Goal: Information Seeking & Learning: Learn about a topic

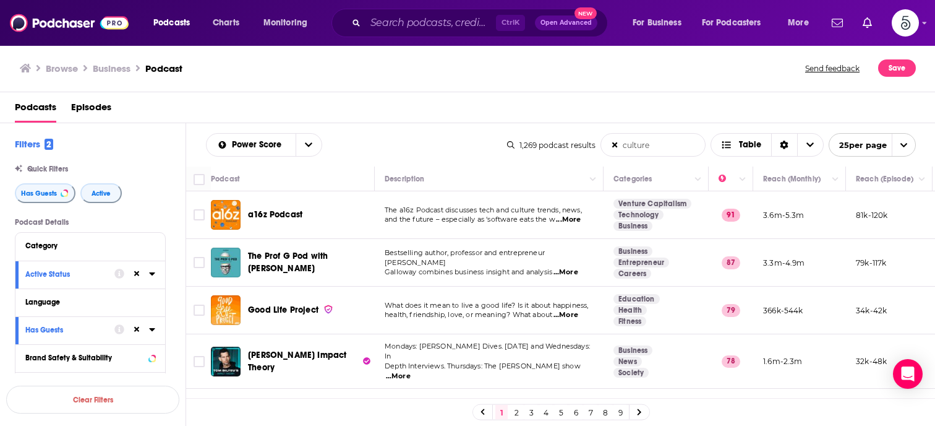
scroll to position [985, 0]
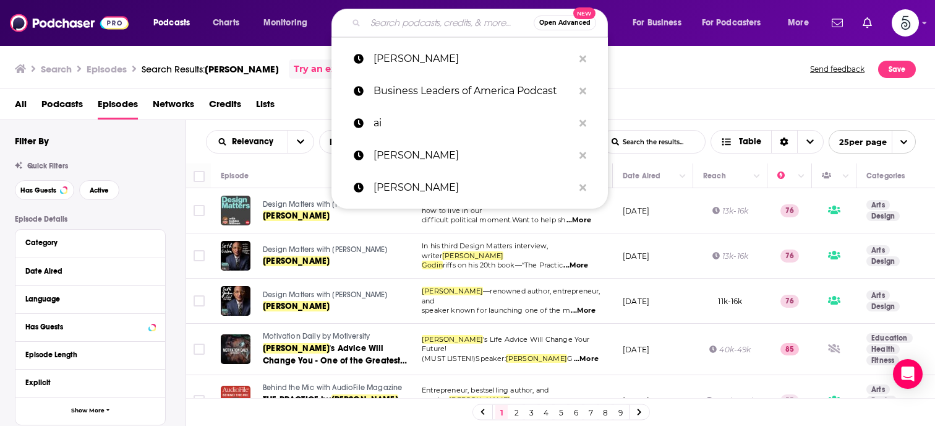
click at [427, 29] on input "Search podcasts, credits, & more..." at bounding box center [450, 23] width 168 height 20
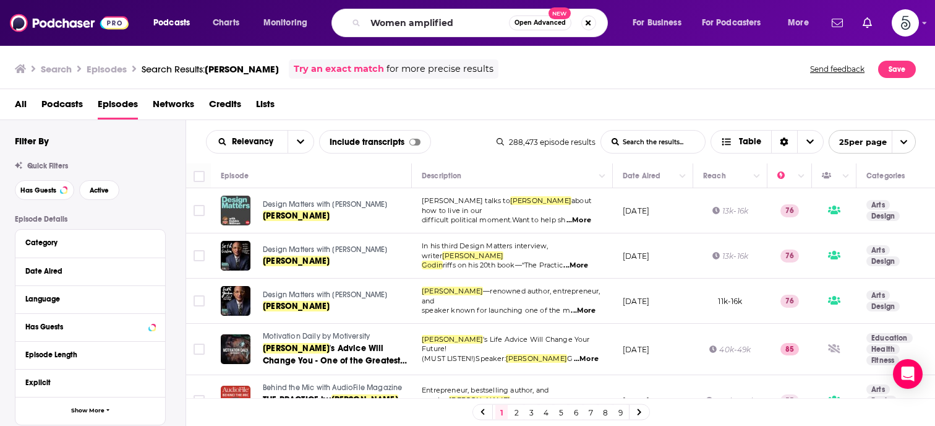
type input "Women amplified"
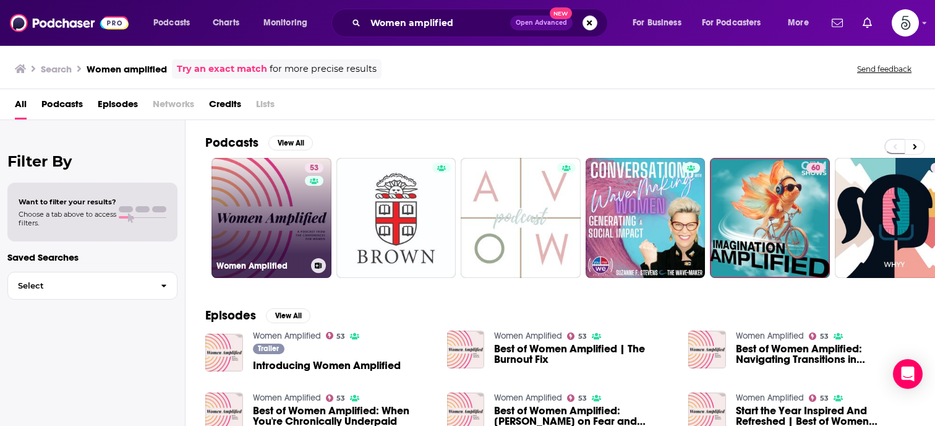
click at [259, 220] on link "53 Women Amplified" at bounding box center [272, 218] width 120 height 120
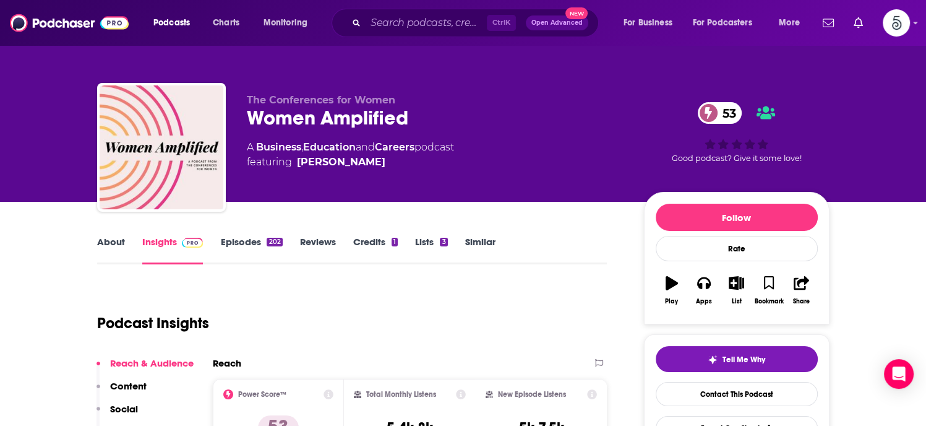
click at [247, 238] on link "Episodes 202" at bounding box center [251, 250] width 62 height 28
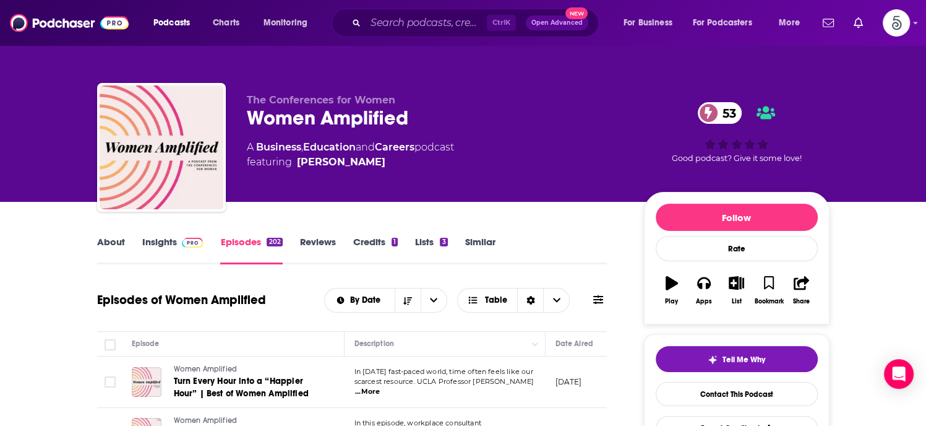
click at [113, 242] on link "About" at bounding box center [111, 250] width 28 height 28
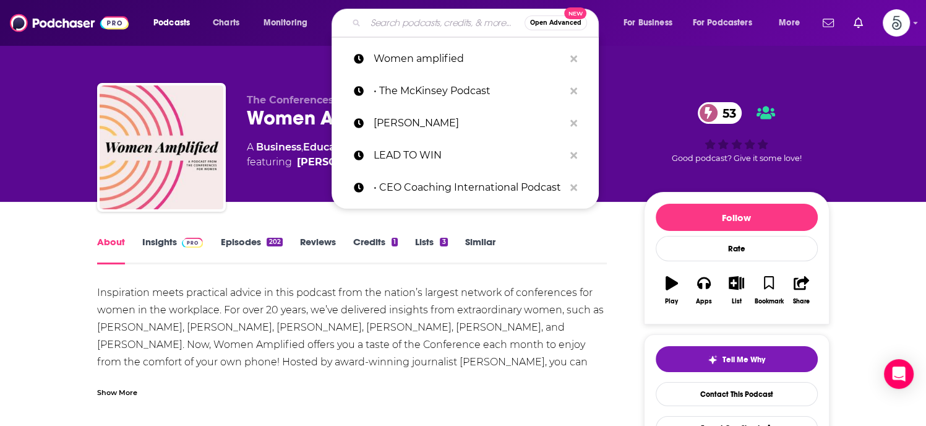
click at [390, 22] on input "Search podcasts, credits, & more..." at bounding box center [445, 23] width 159 height 20
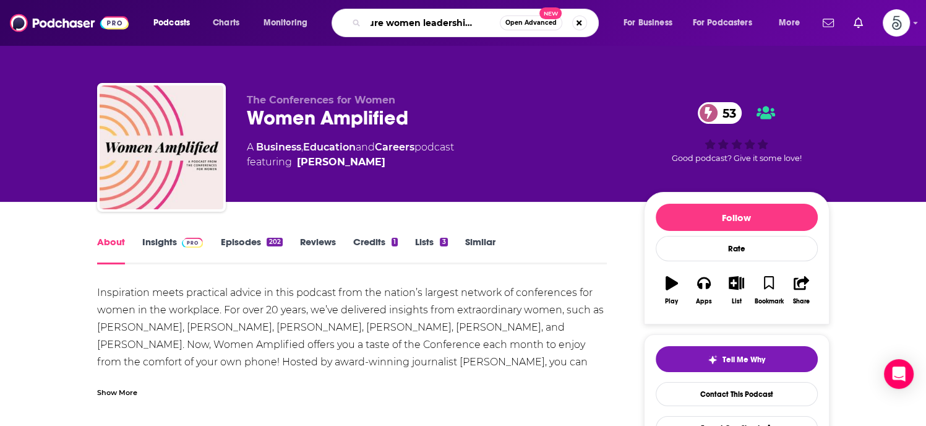
type input "Future women leadership series"
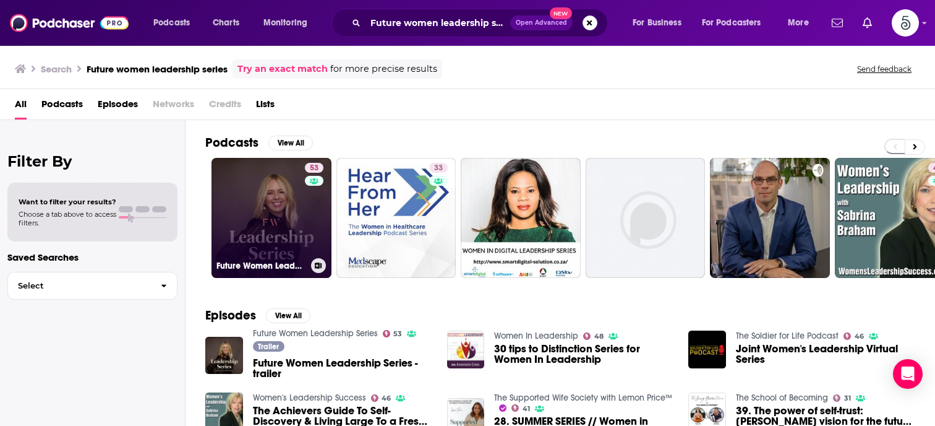
click at [269, 205] on link "53 Future Women Leadership Series" at bounding box center [272, 218] width 120 height 120
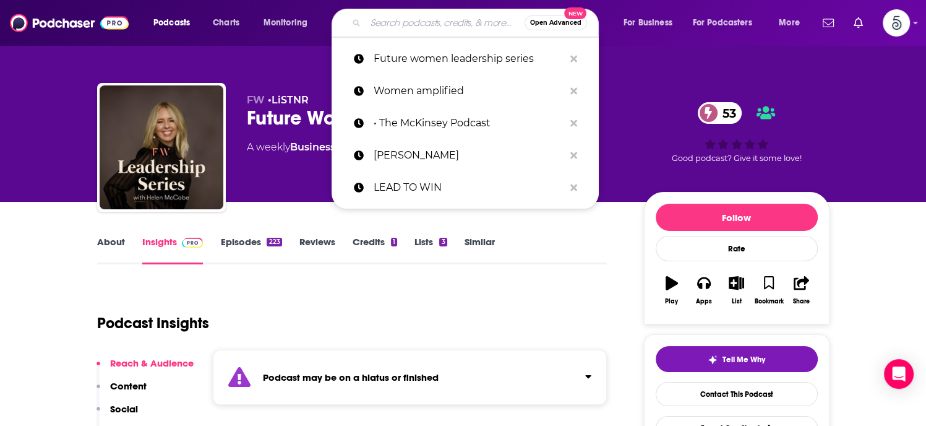
click at [390, 19] on input "Search podcasts, credits, & more..." at bounding box center [445, 23] width 159 height 20
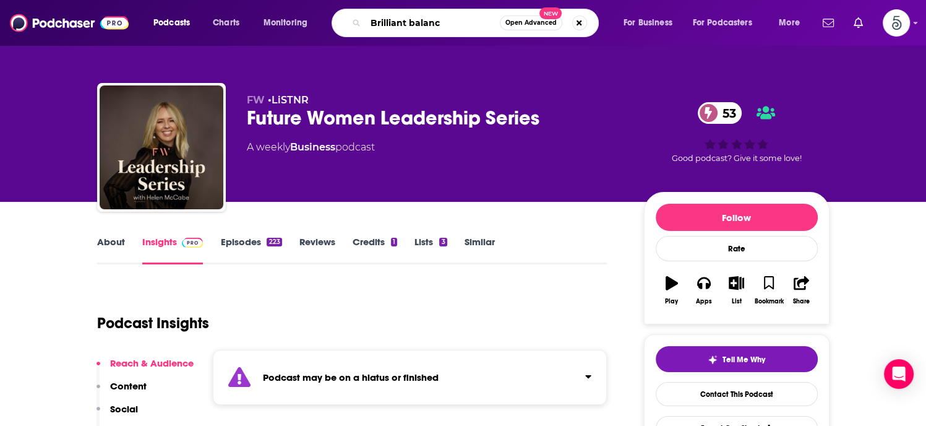
type input "Brilliant balance"
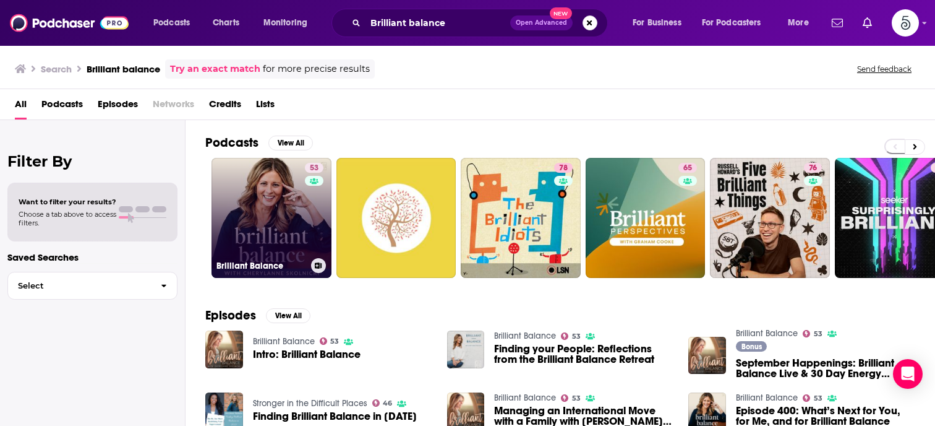
click at [295, 208] on link "53 Brilliant Balance" at bounding box center [272, 218] width 120 height 120
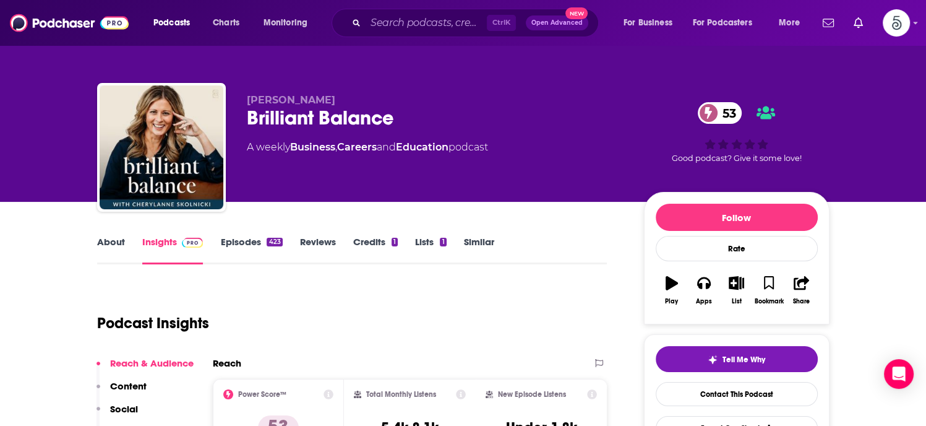
click at [247, 239] on link "Episodes 423" at bounding box center [251, 250] width 62 height 28
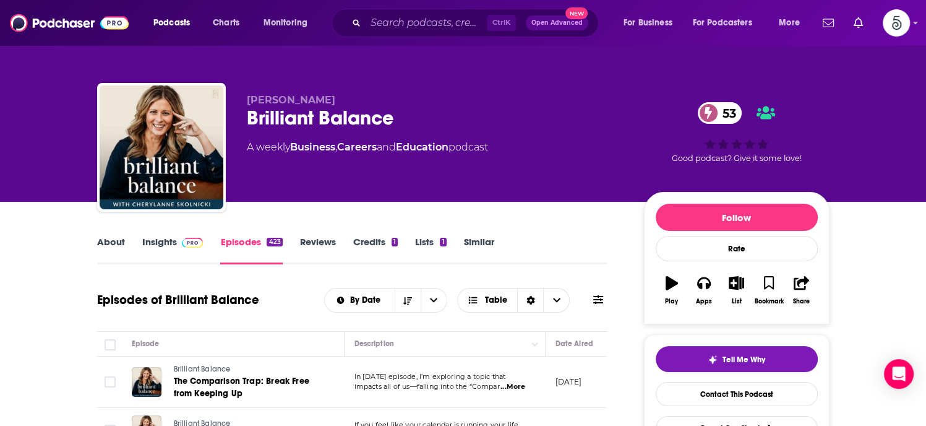
click at [160, 241] on link "Insights" at bounding box center [172, 250] width 61 height 28
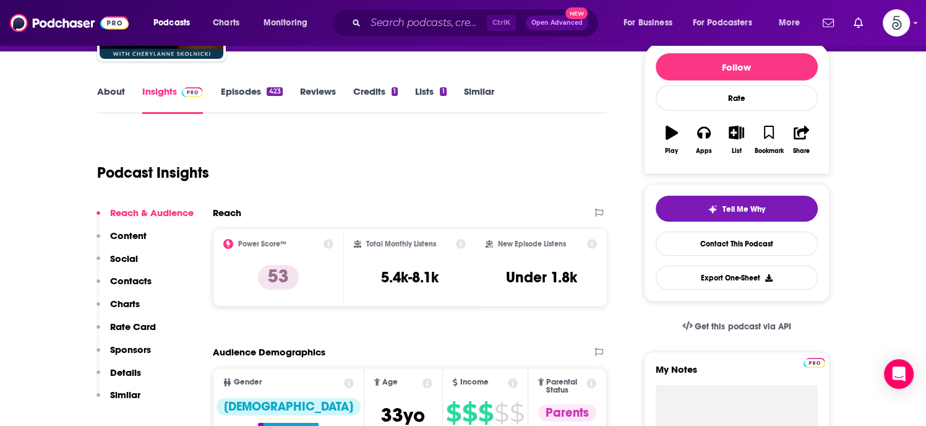
scroll to position [158, 0]
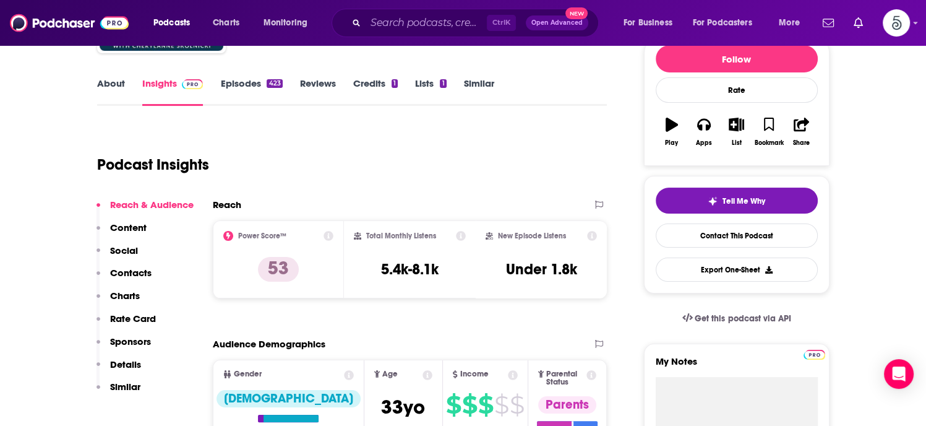
click at [128, 270] on p "Contacts" at bounding box center [130, 273] width 41 height 12
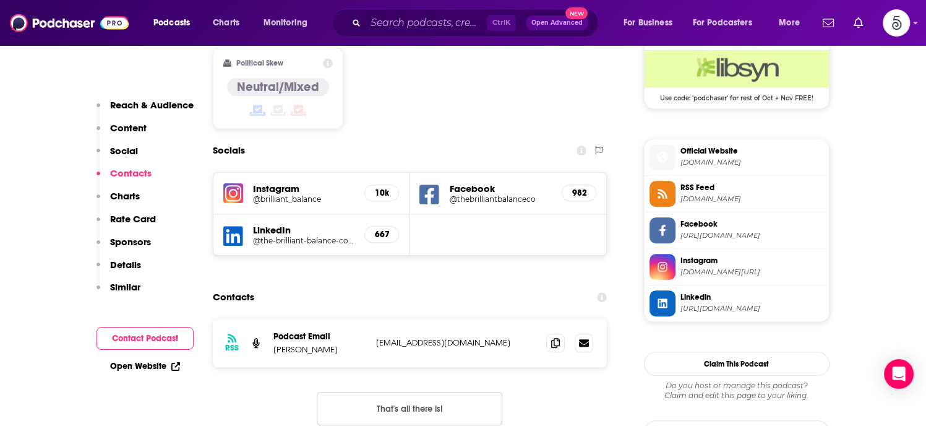
scroll to position [1076, 0]
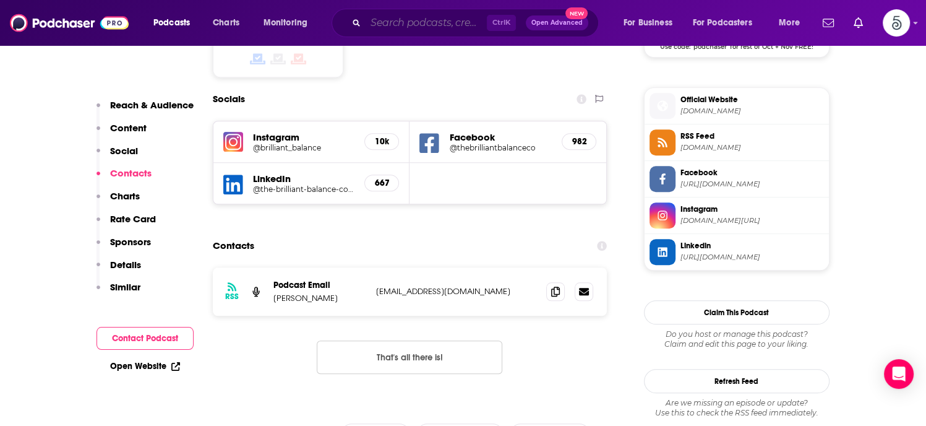
click at [380, 22] on input "Search podcasts, credits, & more..." at bounding box center [426, 23] width 121 height 20
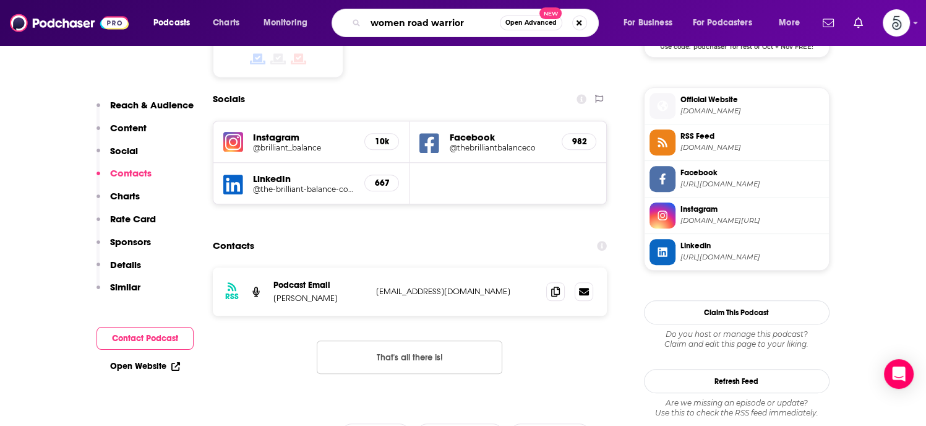
type input "women road warriors"
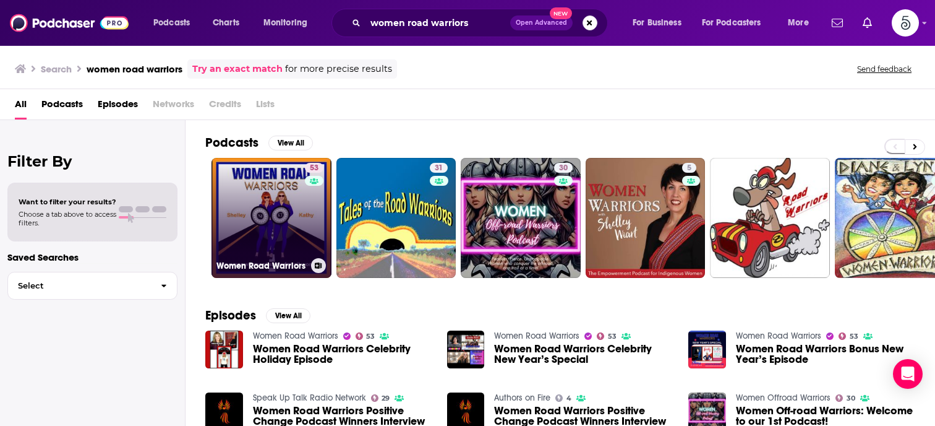
click at [280, 217] on link "53 Women Road Warriors" at bounding box center [272, 218] width 120 height 120
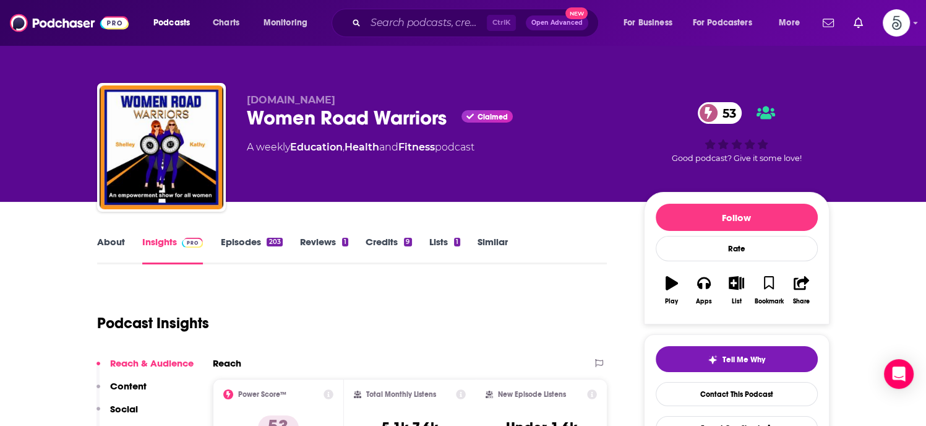
click at [231, 237] on link "Episodes 203" at bounding box center [251, 250] width 62 height 28
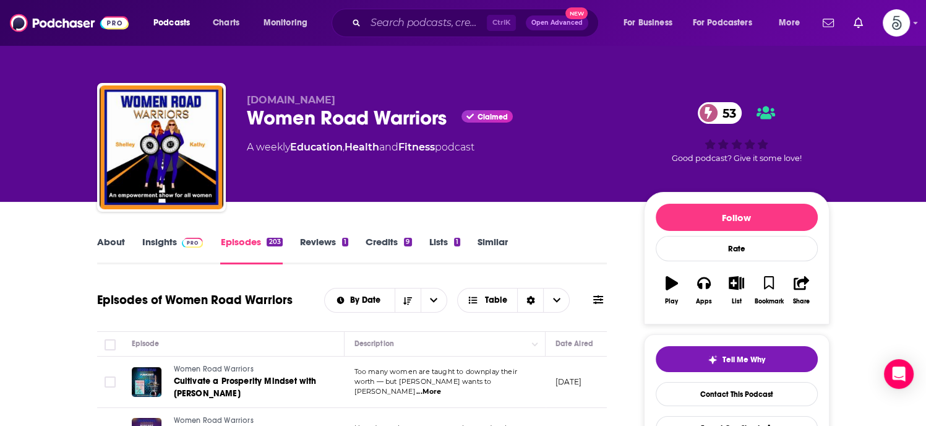
click at [102, 240] on link "About" at bounding box center [111, 250] width 28 height 28
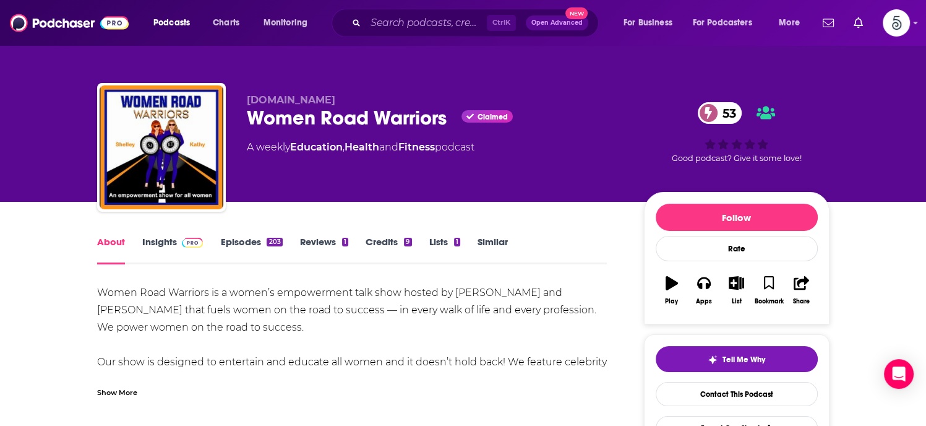
click at [148, 241] on link "Insights" at bounding box center [172, 250] width 61 height 28
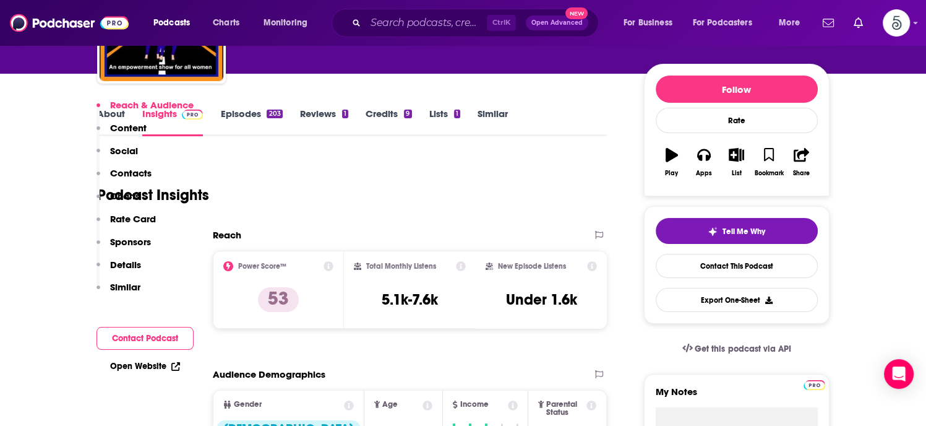
scroll to position [229, 0]
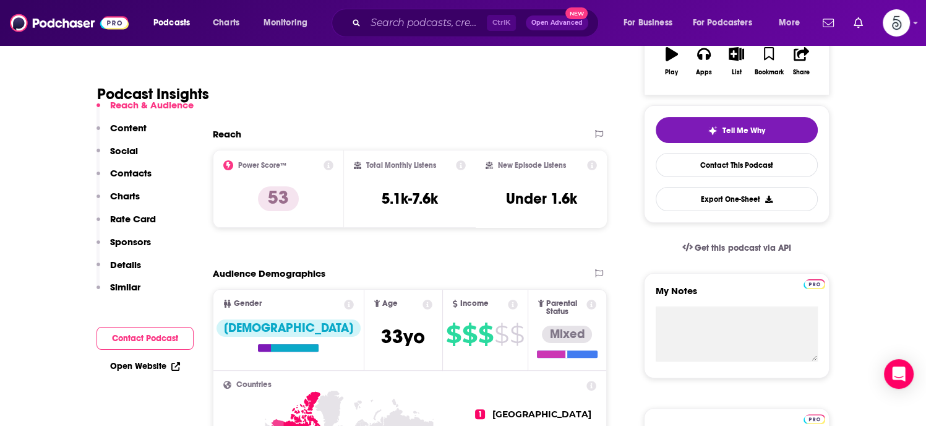
click at [124, 167] on p "Contacts" at bounding box center [130, 173] width 41 height 12
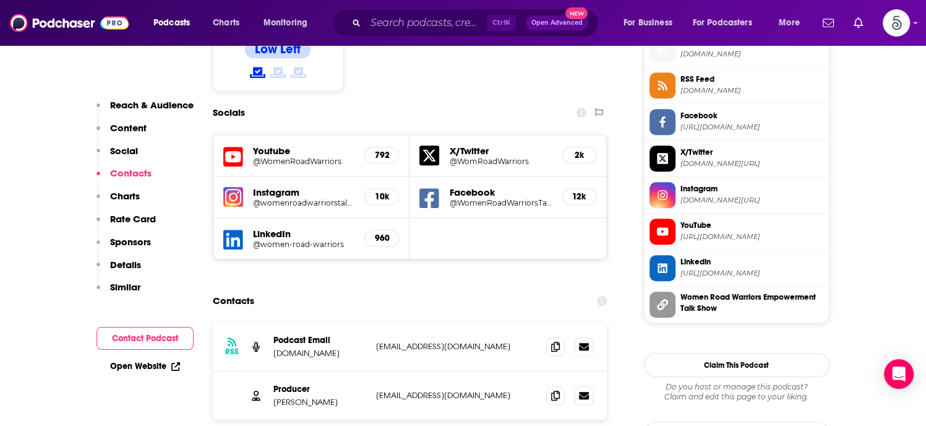
scroll to position [1104, 0]
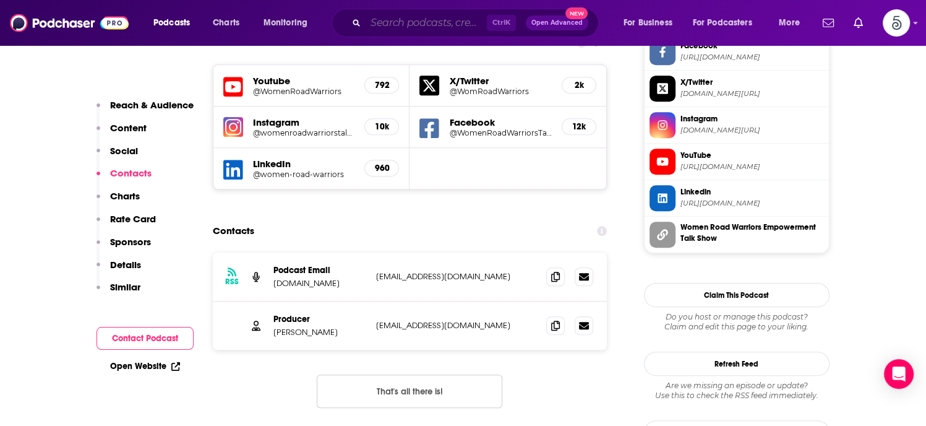
click at [379, 23] on input "Search podcasts, credits, & more..." at bounding box center [426, 23] width 121 height 20
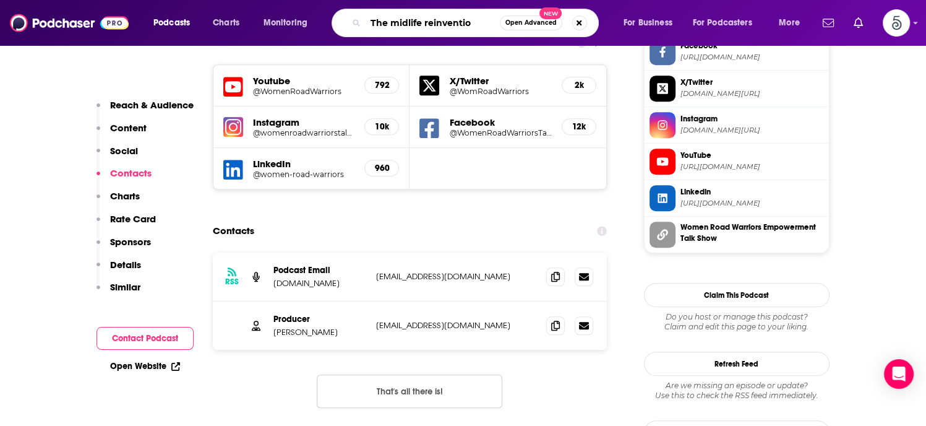
type input "The midlife reinvention"
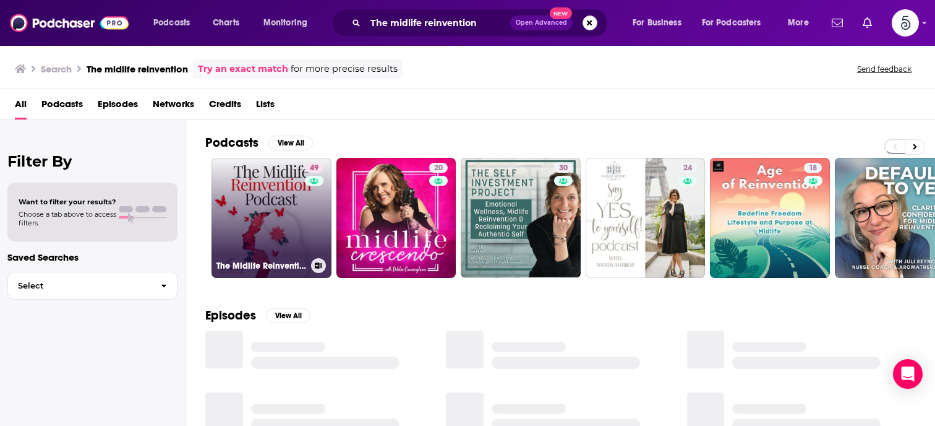
click at [265, 191] on link "49 The Midlife Reinvention: How to Find Your Ikigai, Deal with Imposter Syndrom…" at bounding box center [272, 218] width 120 height 120
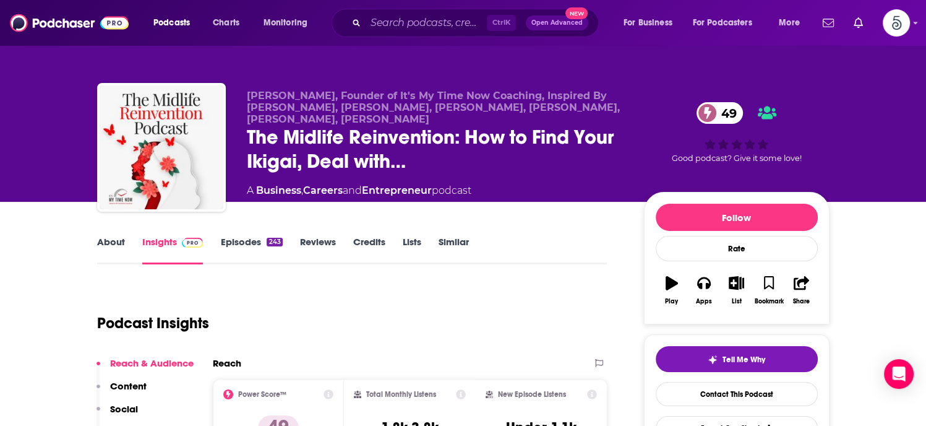
click at [241, 242] on link "Episodes 243" at bounding box center [251, 250] width 62 height 28
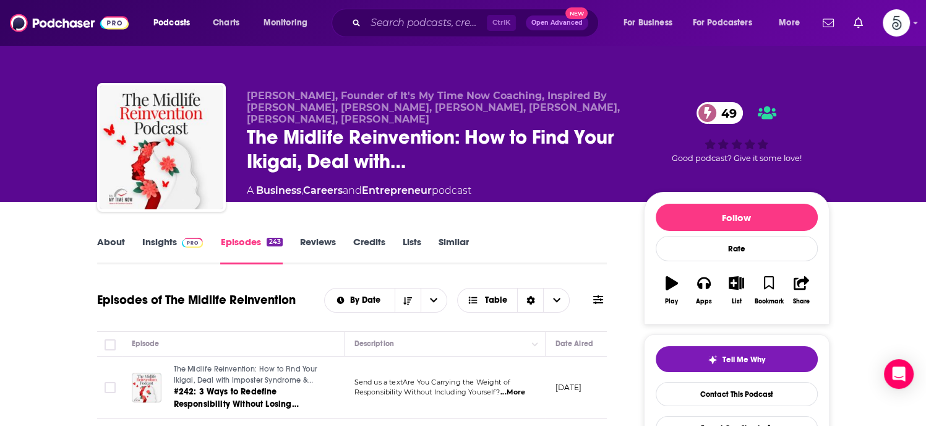
click at [160, 242] on link "Insights" at bounding box center [172, 250] width 61 height 28
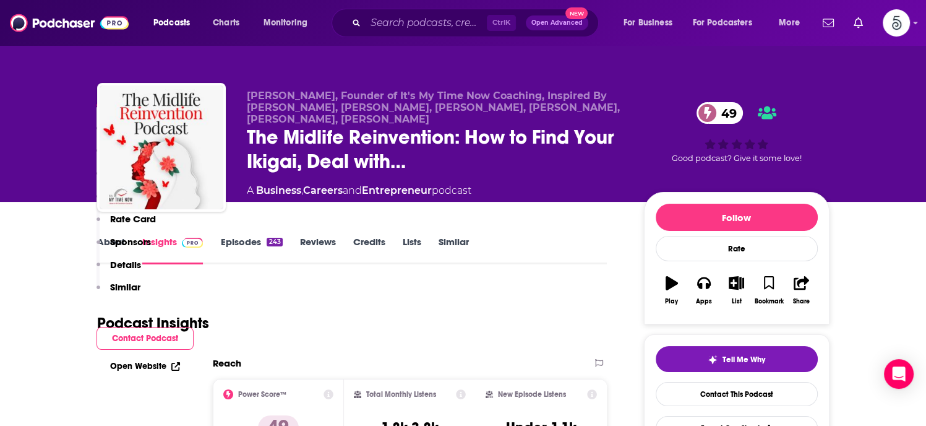
scroll to position [235, 0]
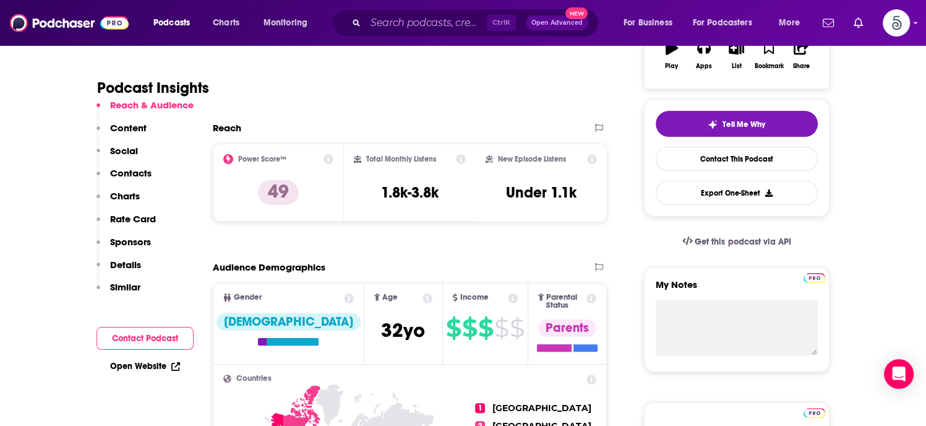
click at [132, 173] on p "Contacts" at bounding box center [130, 173] width 41 height 12
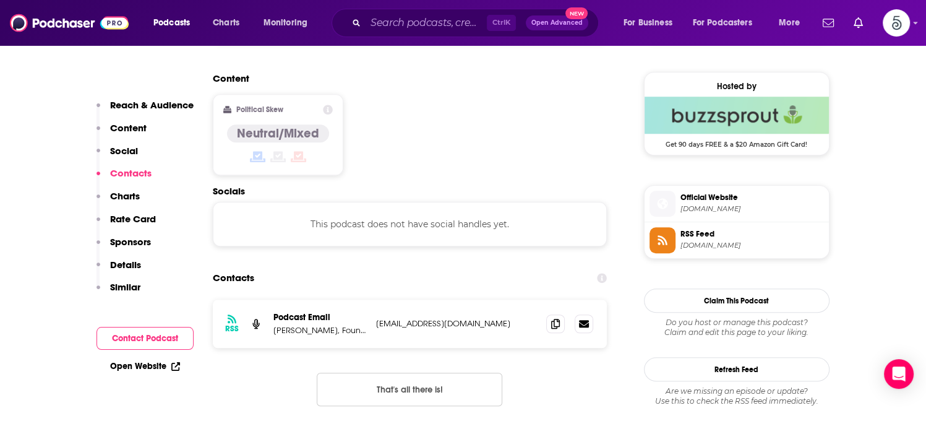
scroll to position [995, 0]
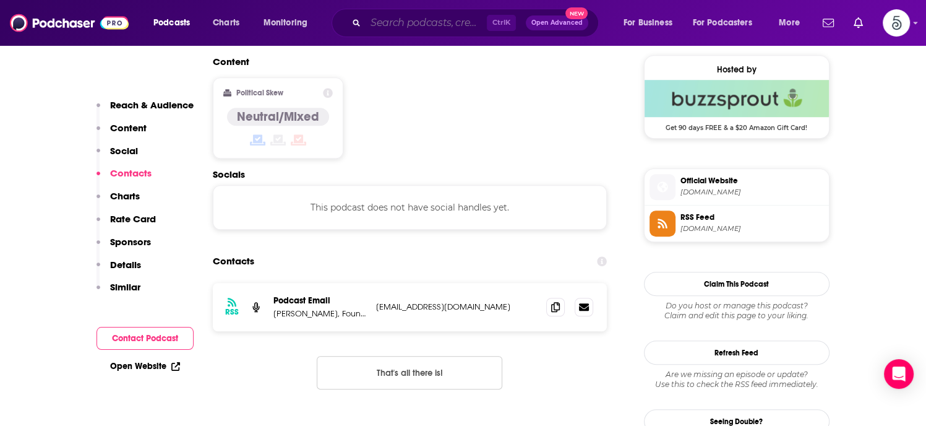
click at [403, 20] on input "Search podcasts, credits, & more..." at bounding box center [426, 23] width 121 height 20
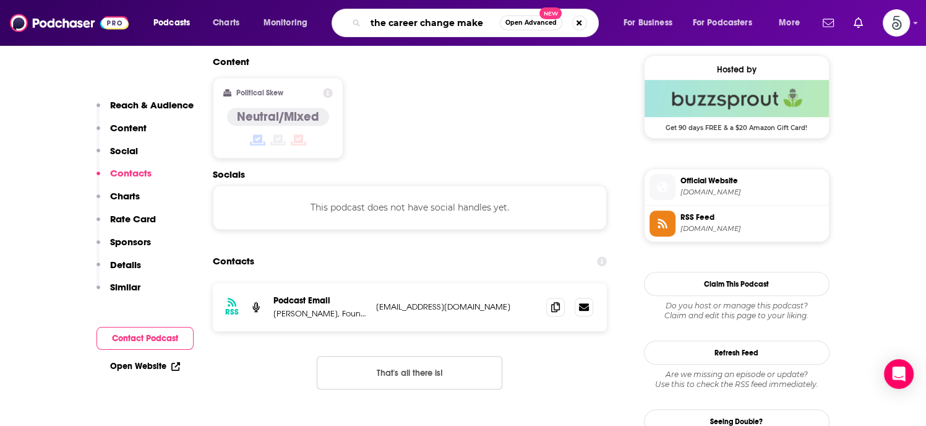
type input "the career change maker"
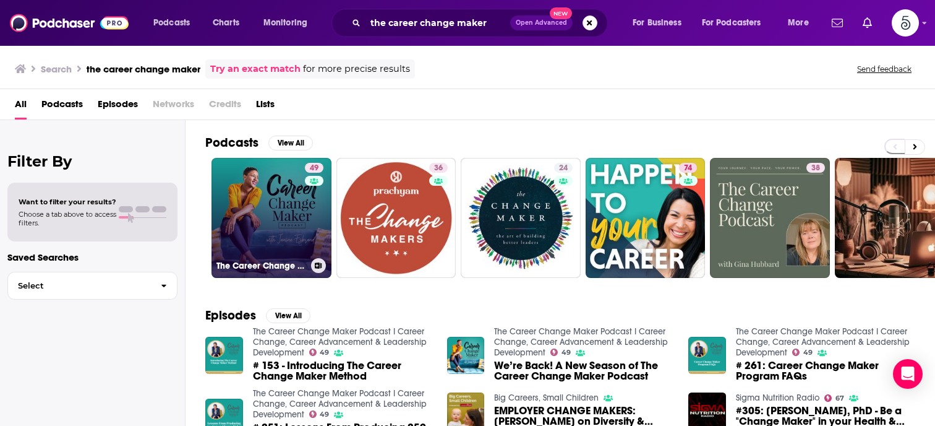
click at [255, 222] on link "49 The Career Change Maker Podcast I Career Change, Career Advancement & Leader…" at bounding box center [272, 218] width 120 height 120
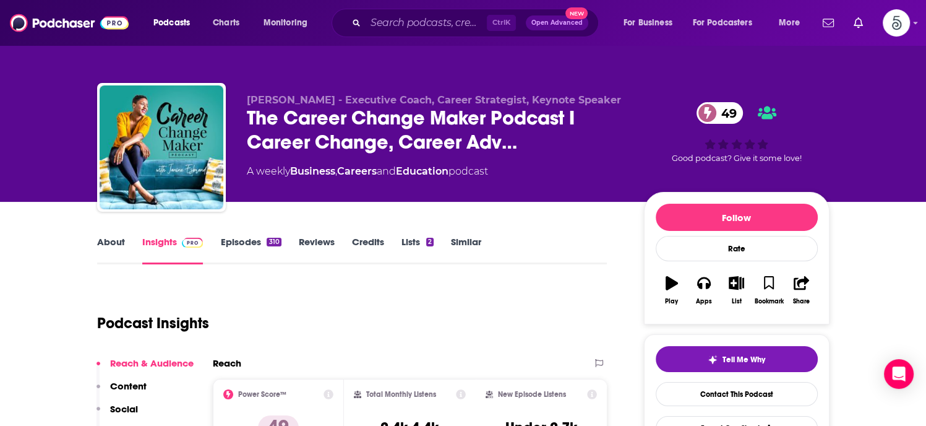
click at [243, 242] on link "Episodes 310" at bounding box center [250, 250] width 61 height 28
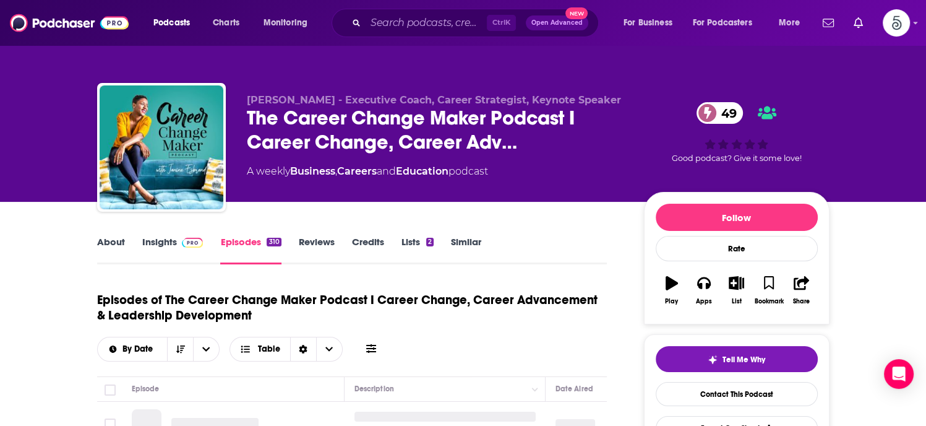
click at [244, 240] on link "Episodes 310" at bounding box center [250, 250] width 61 height 28
click at [153, 240] on link "Insights" at bounding box center [172, 250] width 61 height 28
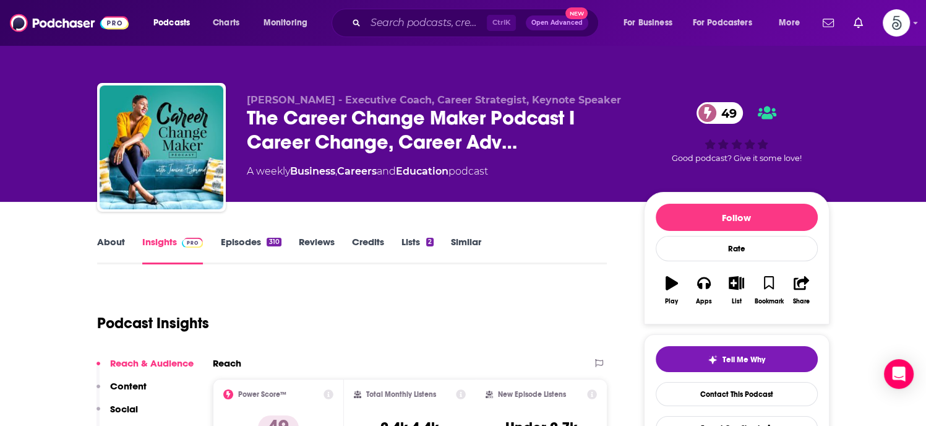
scroll to position [156, 0]
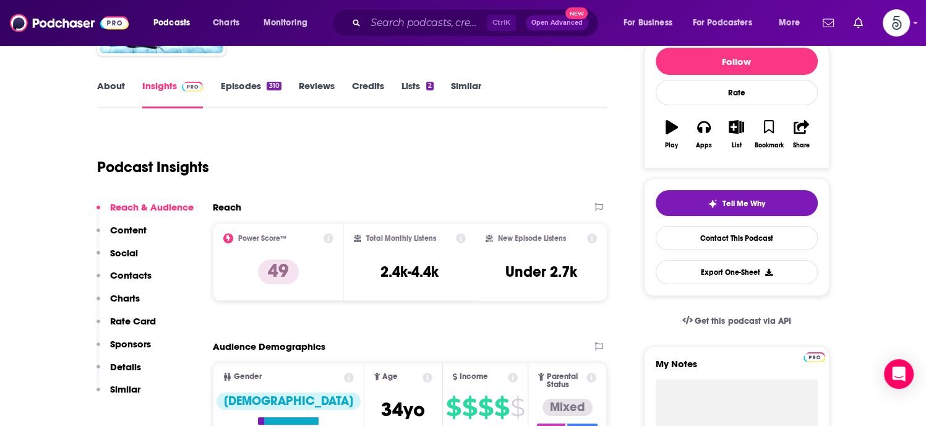
click at [116, 272] on p "Contacts" at bounding box center [130, 275] width 41 height 12
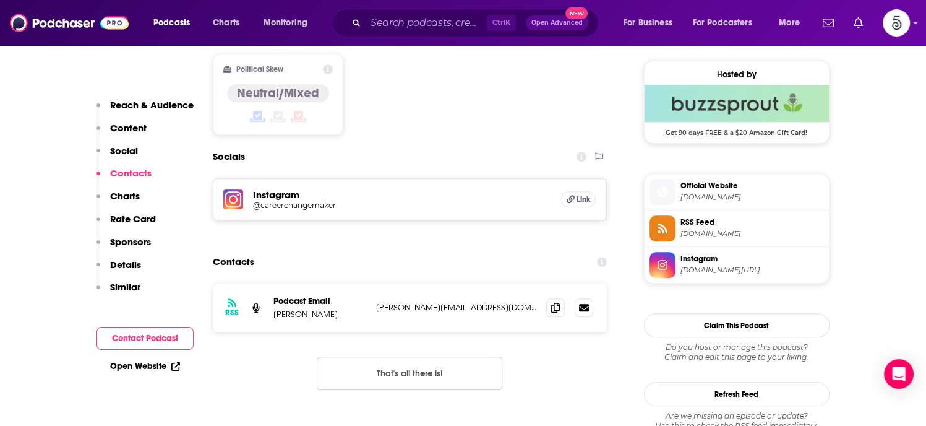
scroll to position [1019, 0]
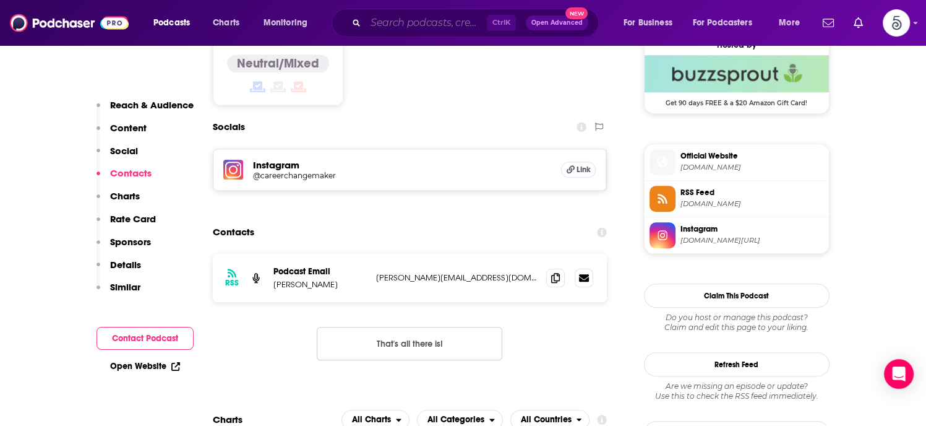
click at [428, 20] on input "Search podcasts, credits, & more..." at bounding box center [426, 23] width 121 height 20
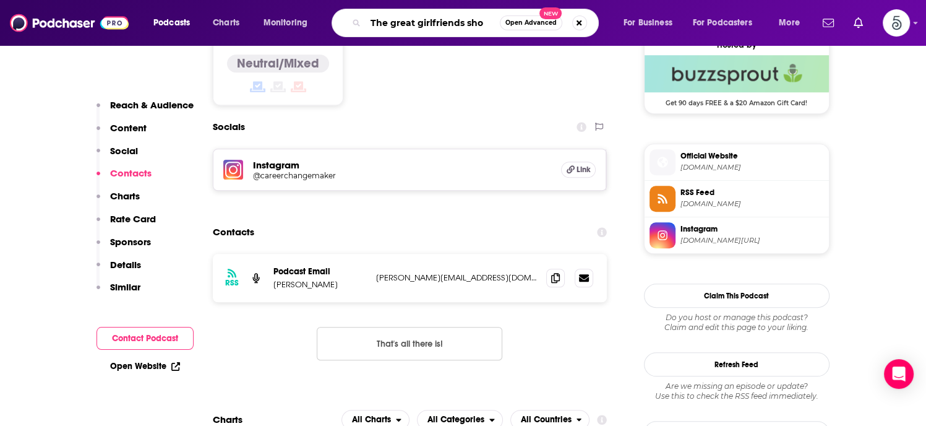
type input "The great girlfriends show"
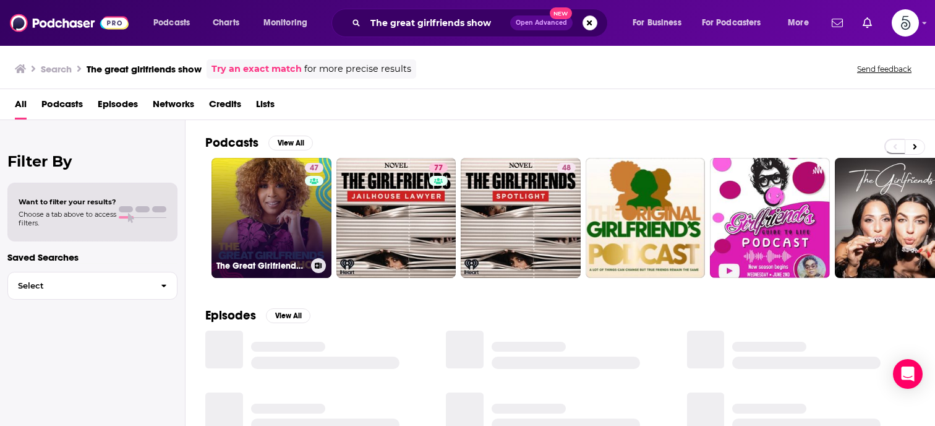
click at [276, 224] on link "47 The Great Girlfriends™️ Show" at bounding box center [272, 218] width 120 height 120
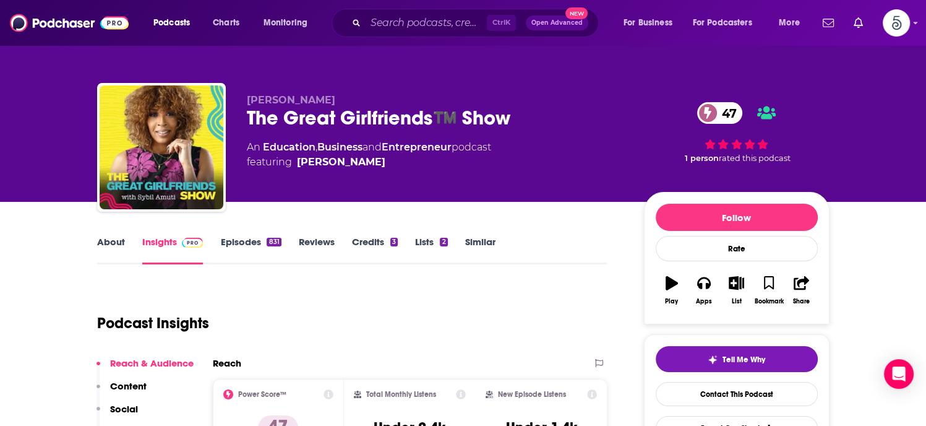
click at [245, 237] on link "Episodes 831" at bounding box center [250, 250] width 61 height 28
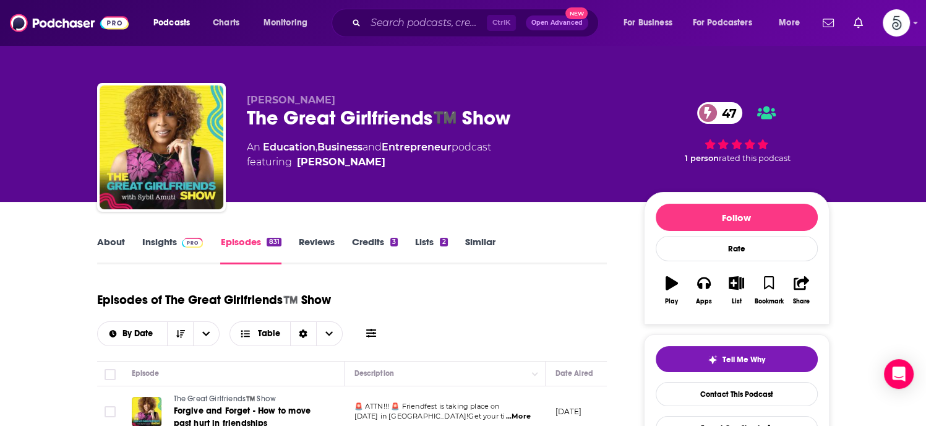
click at [163, 241] on link "Insights" at bounding box center [172, 250] width 61 height 28
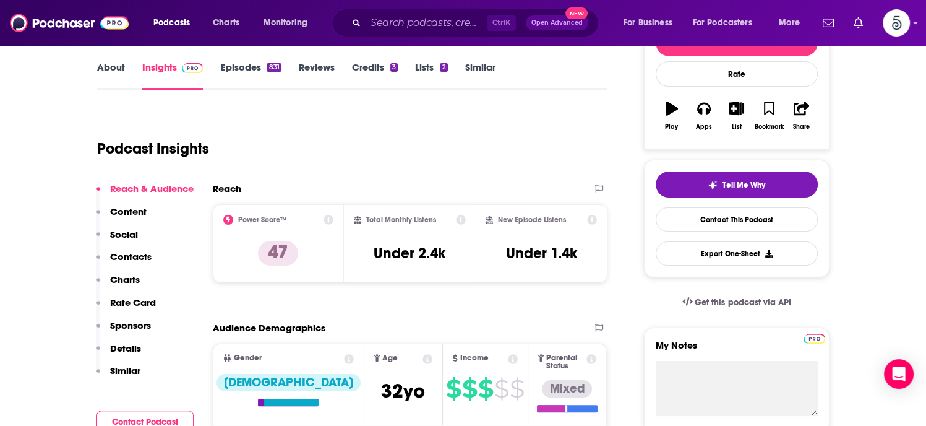
scroll to position [182, 0]
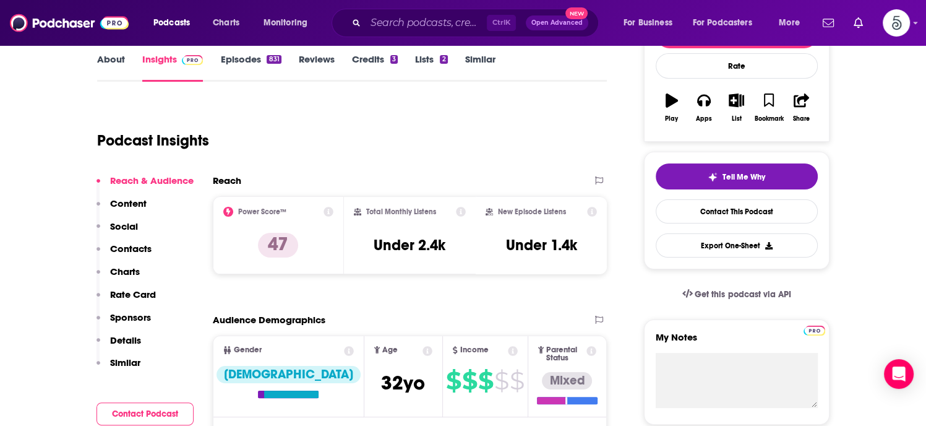
click at [132, 244] on p "Contacts" at bounding box center [130, 248] width 41 height 12
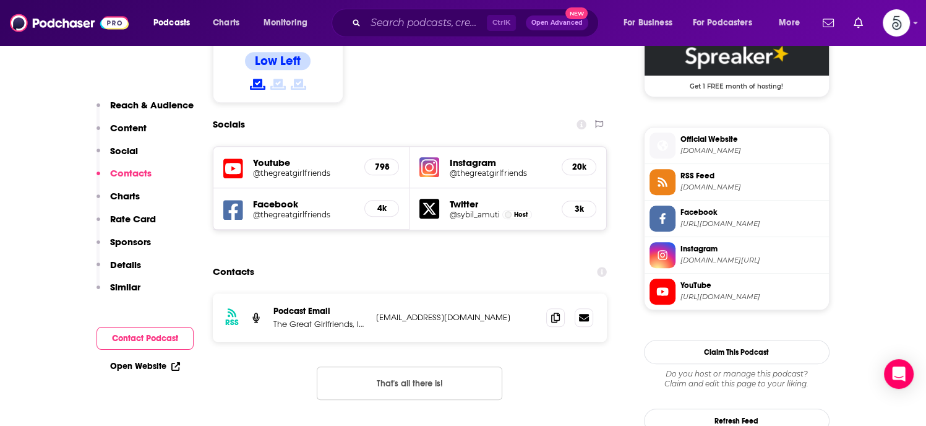
scroll to position [1062, 0]
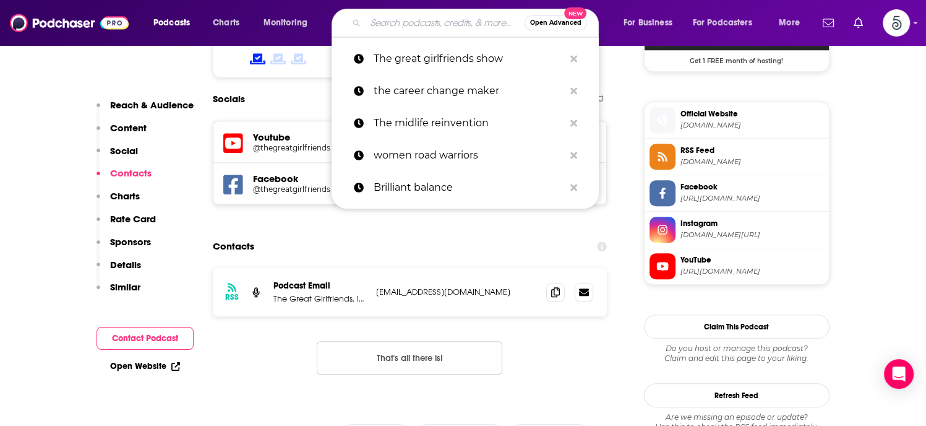
click at [401, 23] on input "Search podcasts, credits, & more..." at bounding box center [445, 23] width 159 height 20
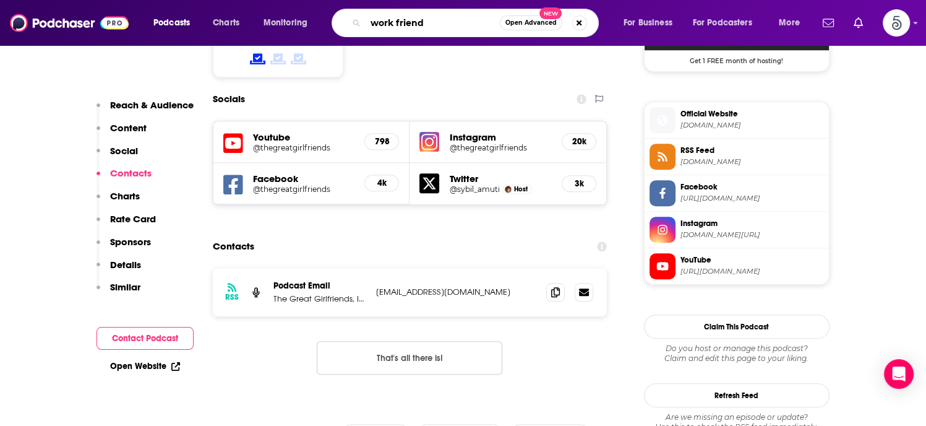
type input "work friends"
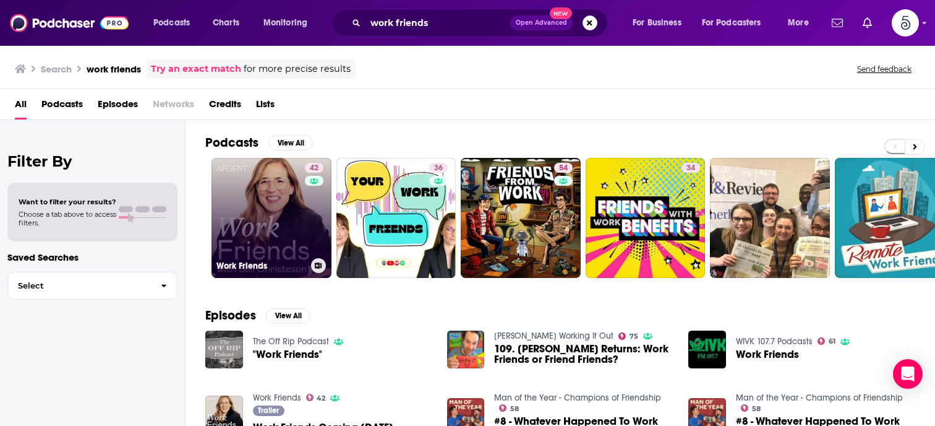
click at [272, 207] on link "42 Work Friends" at bounding box center [272, 218] width 120 height 120
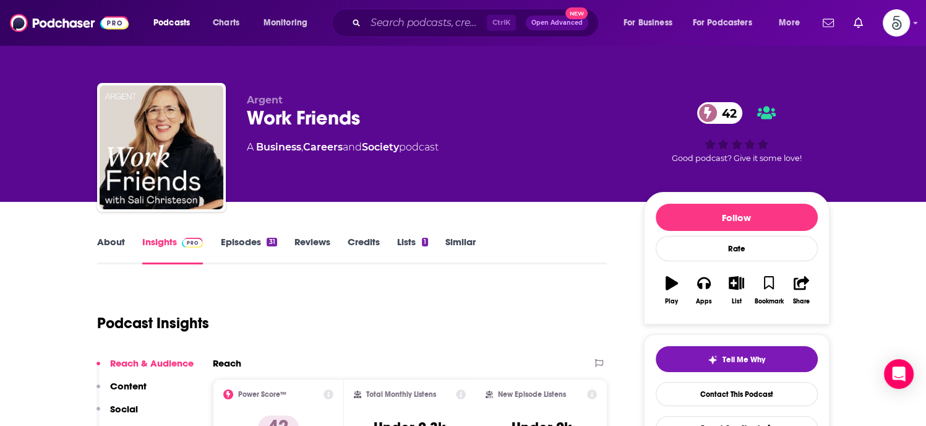
click at [242, 238] on link "Episodes 31" at bounding box center [248, 250] width 56 height 28
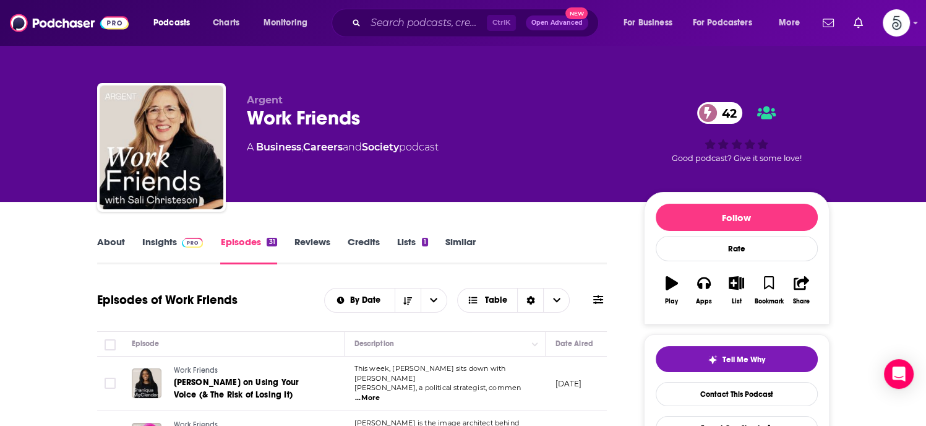
click at [161, 239] on link "Insights" at bounding box center [172, 250] width 61 height 28
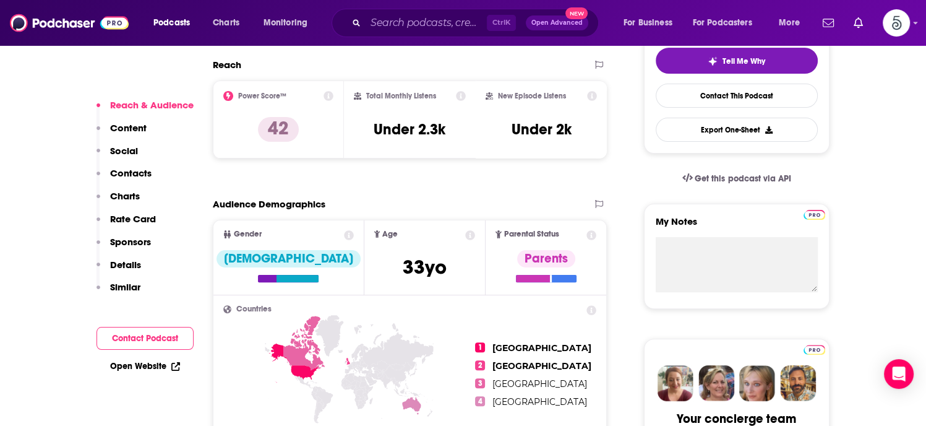
scroll to position [218, 0]
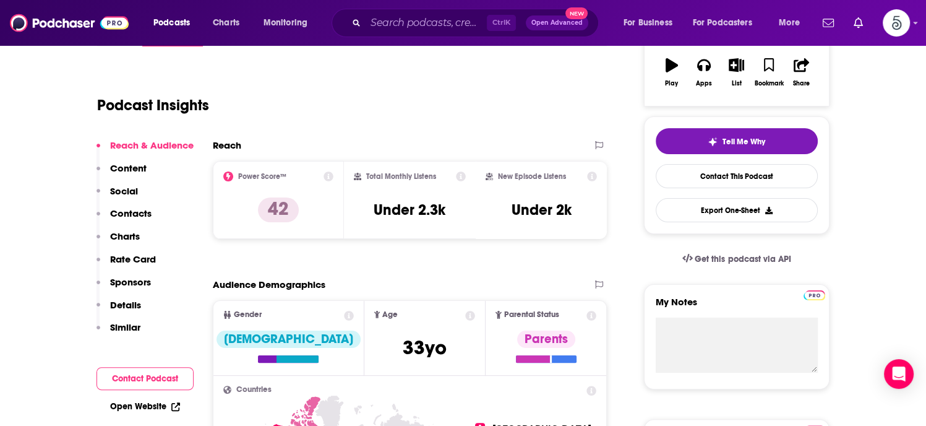
click at [130, 207] on p "Contacts" at bounding box center [130, 213] width 41 height 12
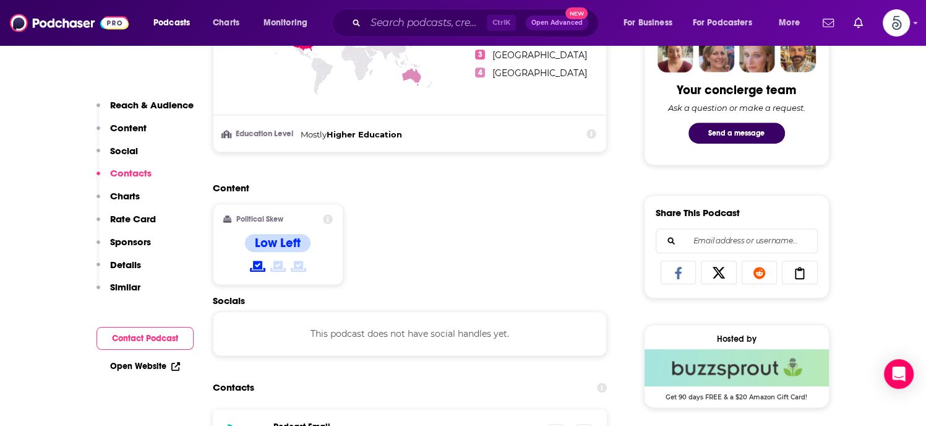
scroll to position [831, 0]
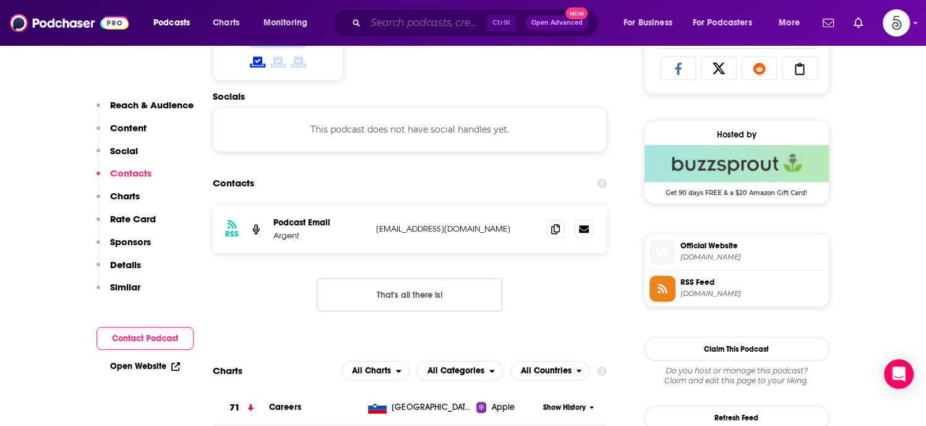
click at [384, 25] on input "Search podcasts, credits, & more..." at bounding box center [426, 23] width 121 height 20
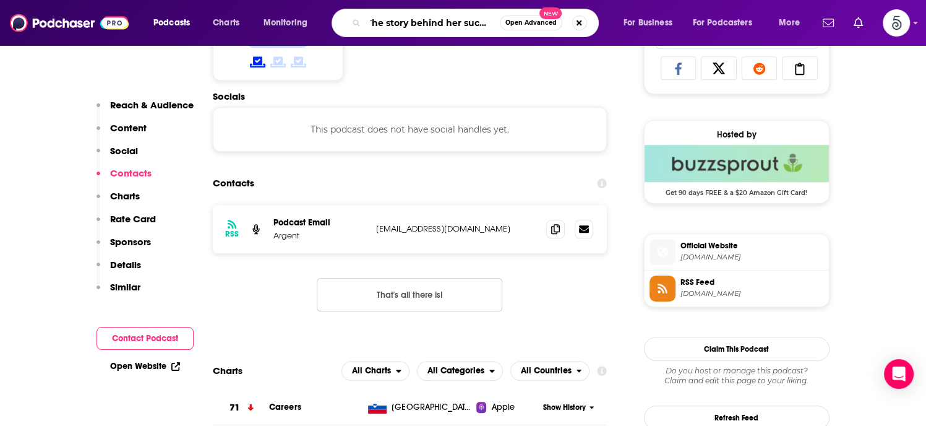
type input "The story behind her success"
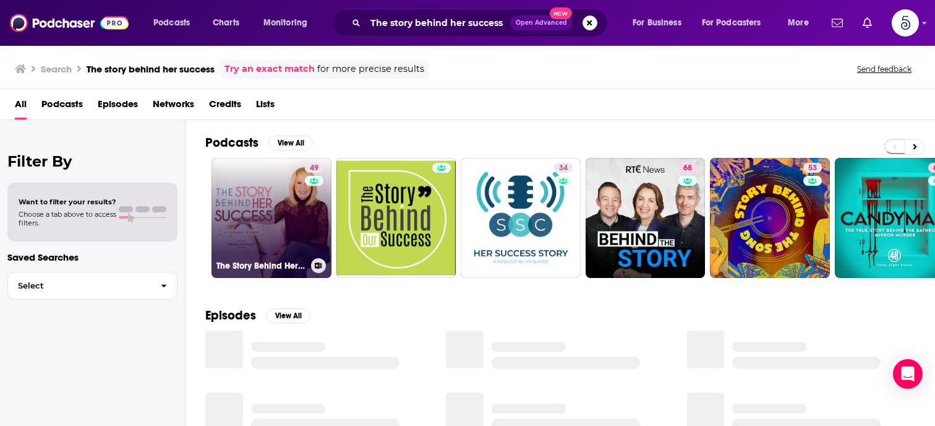
click at [280, 197] on link "49 The Story Behind Her Success" at bounding box center [272, 218] width 120 height 120
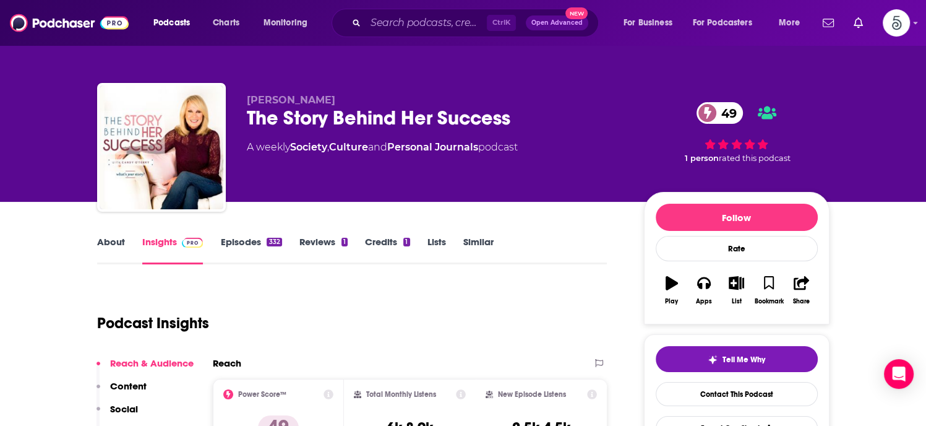
click at [241, 240] on link "Episodes 332" at bounding box center [250, 250] width 61 height 28
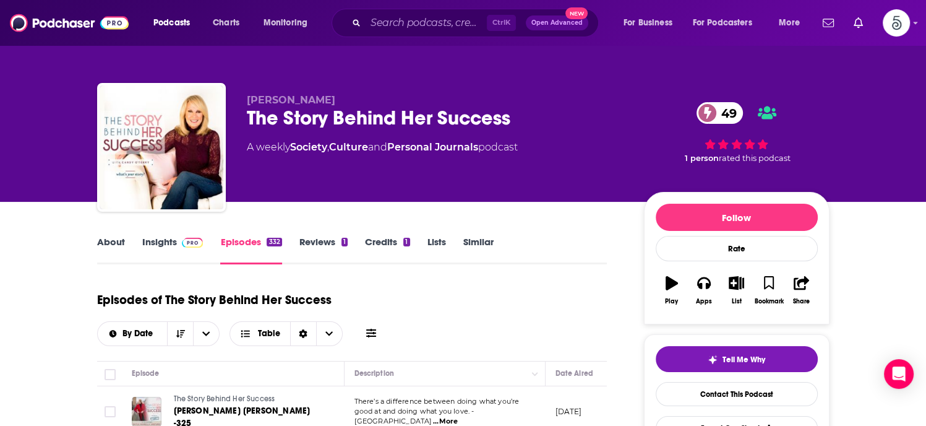
click at [150, 241] on link "Insights" at bounding box center [172, 250] width 61 height 28
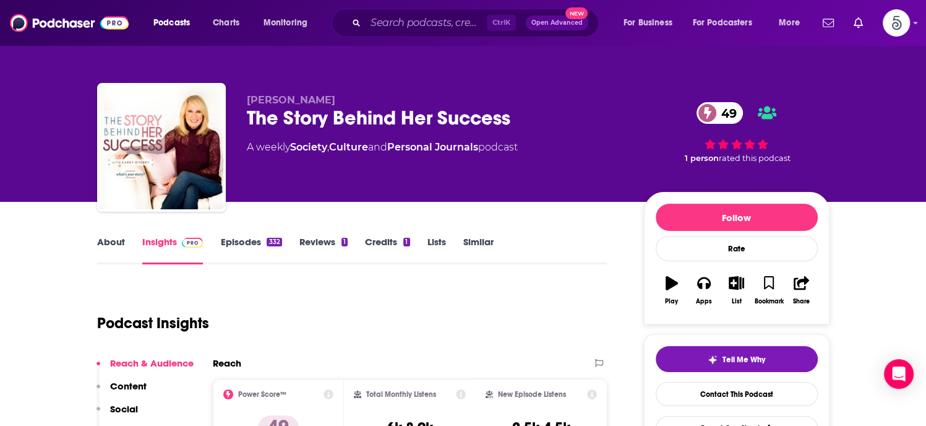
scroll to position [155, 0]
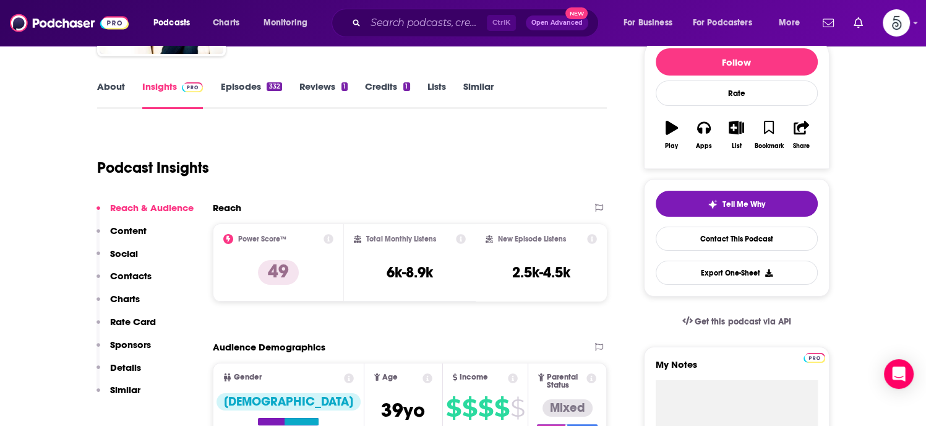
click at [111, 272] on p "Contacts" at bounding box center [130, 276] width 41 height 12
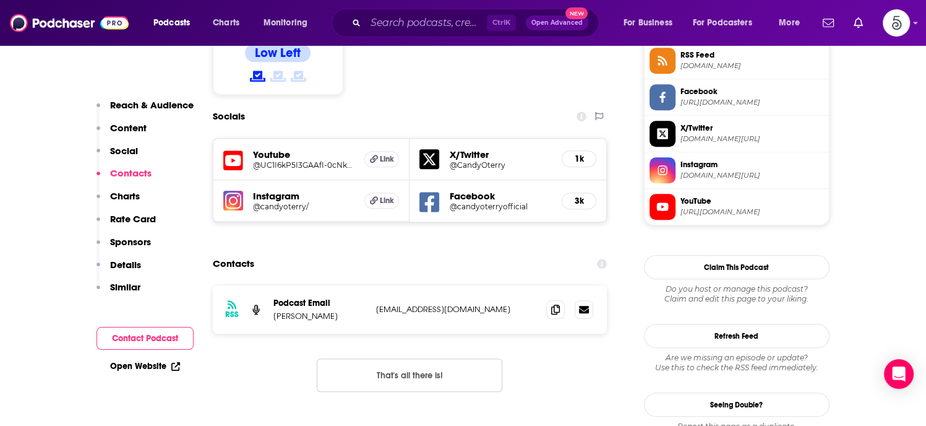
scroll to position [1048, 0]
